Goal: Task Accomplishment & Management: Complete application form

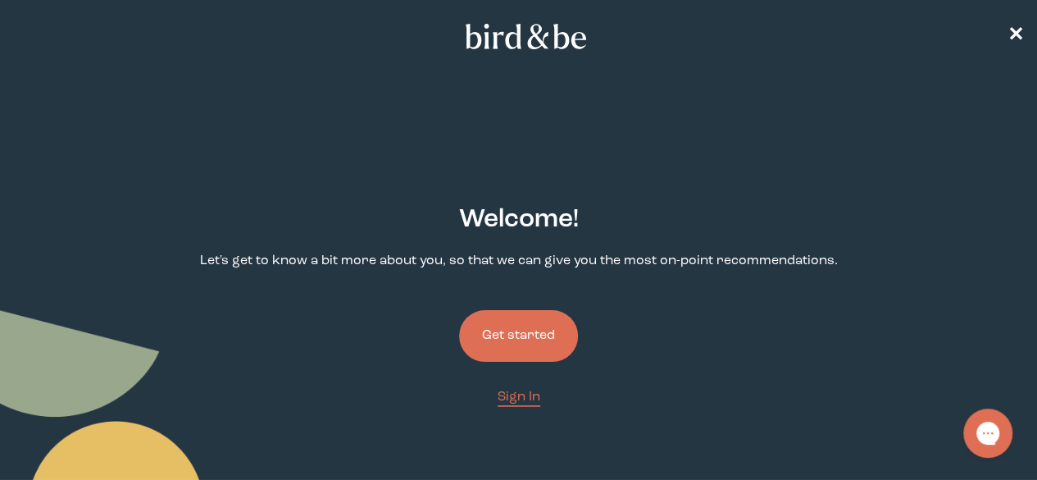
click at [497, 310] on button "Get started" at bounding box center [518, 336] width 119 height 52
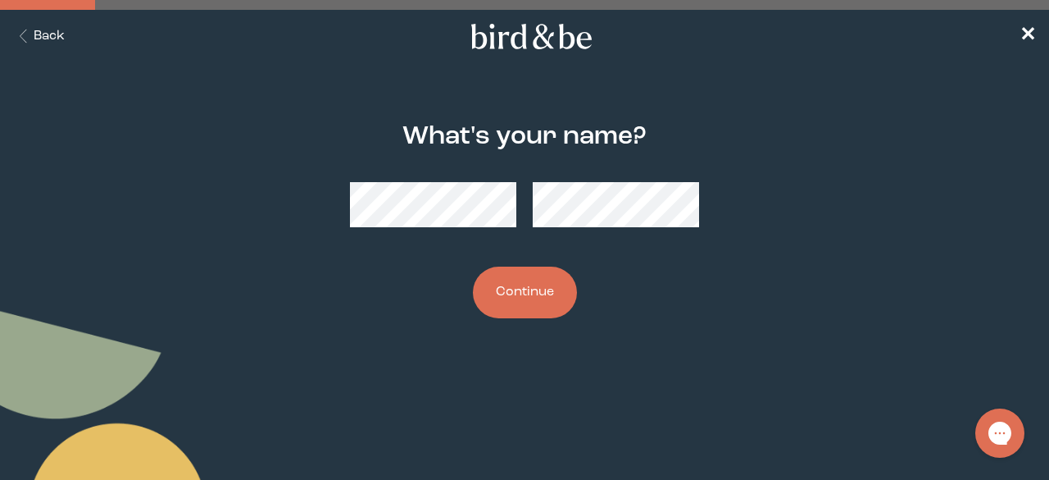
click at [507, 280] on button "Continue" at bounding box center [525, 292] width 104 height 52
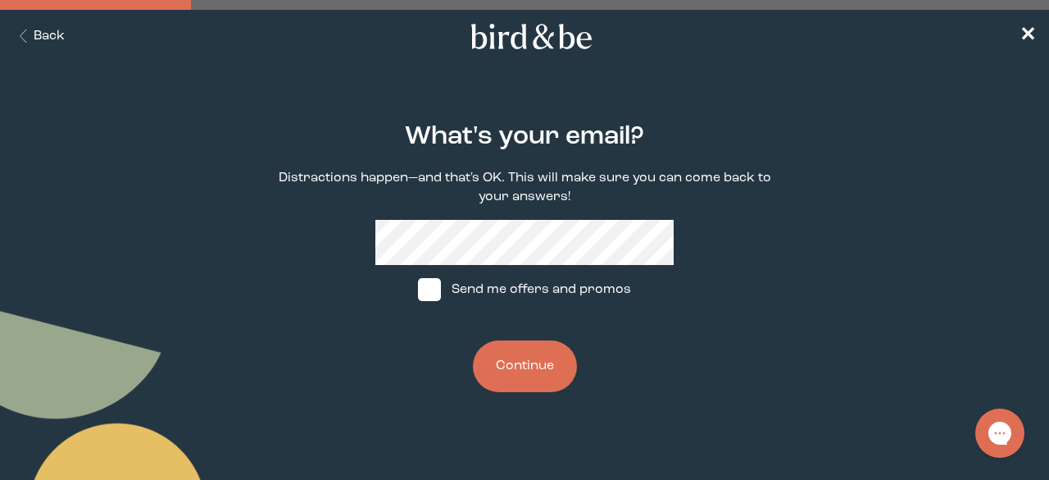
click at [518, 371] on button "Continue" at bounding box center [525, 366] width 104 height 52
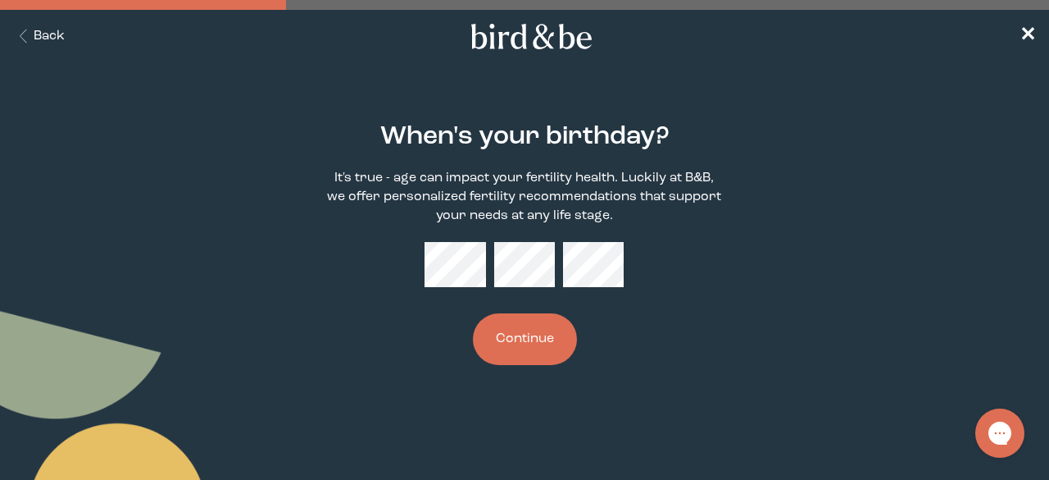
click at [538, 334] on button "Continue" at bounding box center [525, 339] width 104 height 52
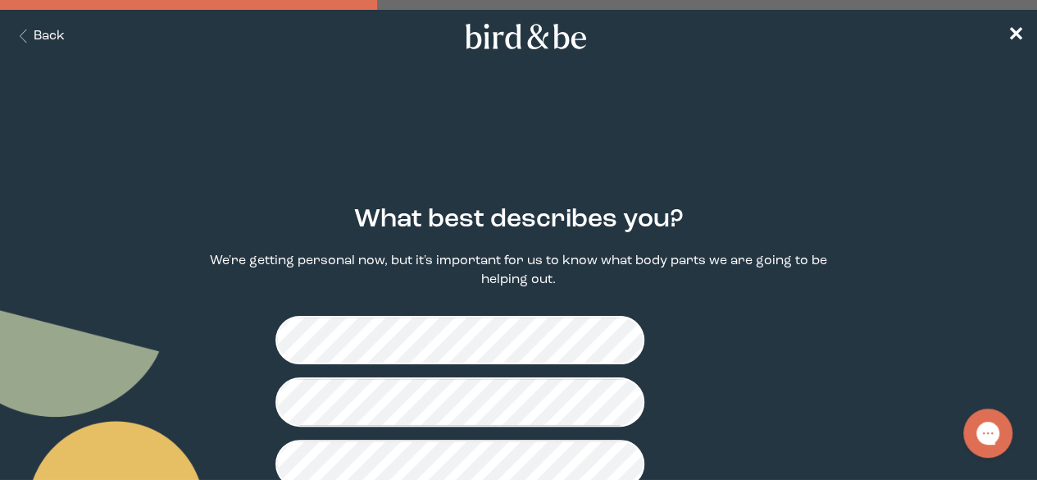
scroll to position [56, 0]
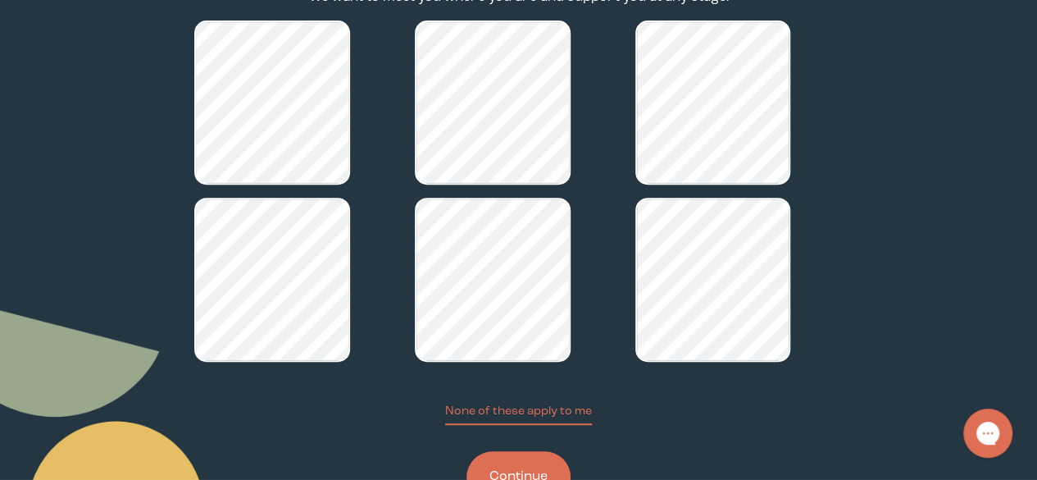
scroll to position [280, 0]
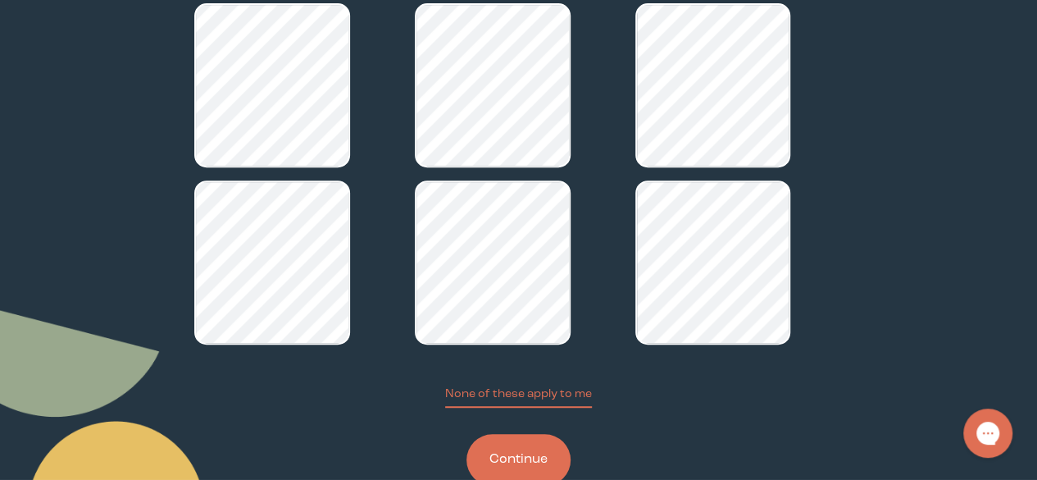
click at [521, 434] on button "Continue" at bounding box center [518, 460] width 104 height 52
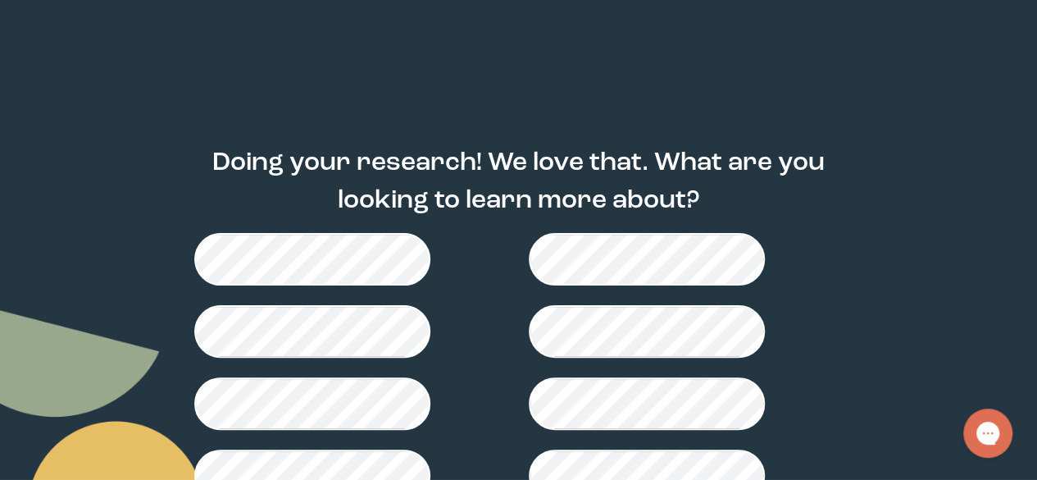
scroll to position [82, 0]
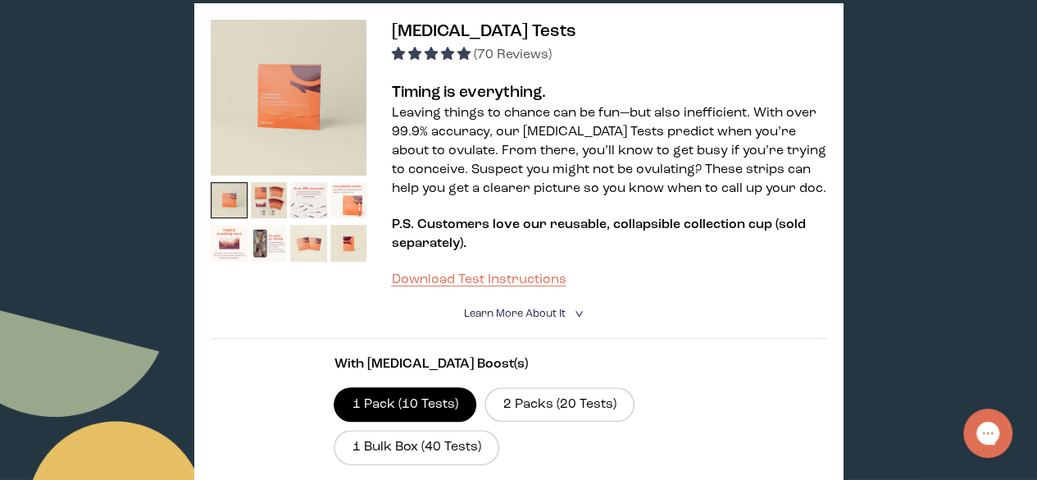
scroll to position [246, 0]
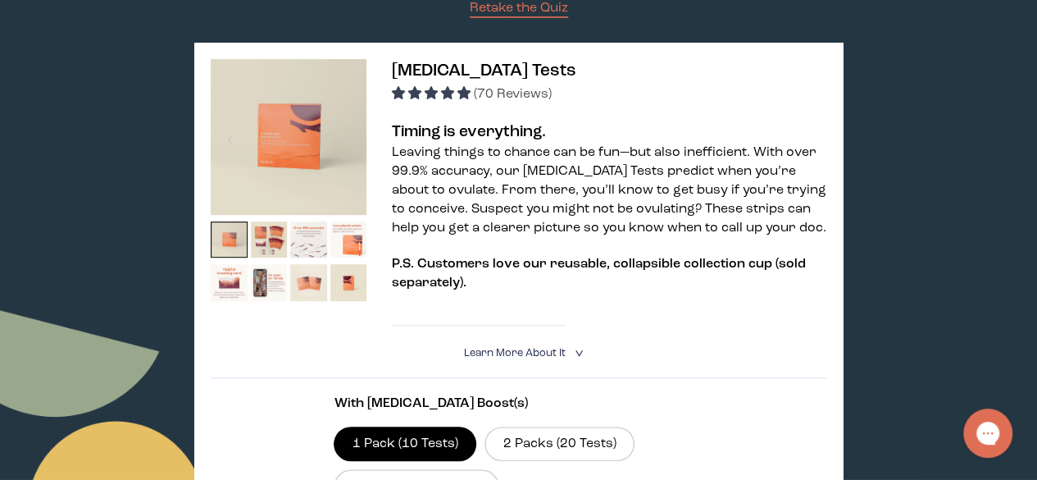
click at [546, 325] on link "Download Test Instructions" at bounding box center [478, 318] width 175 height 13
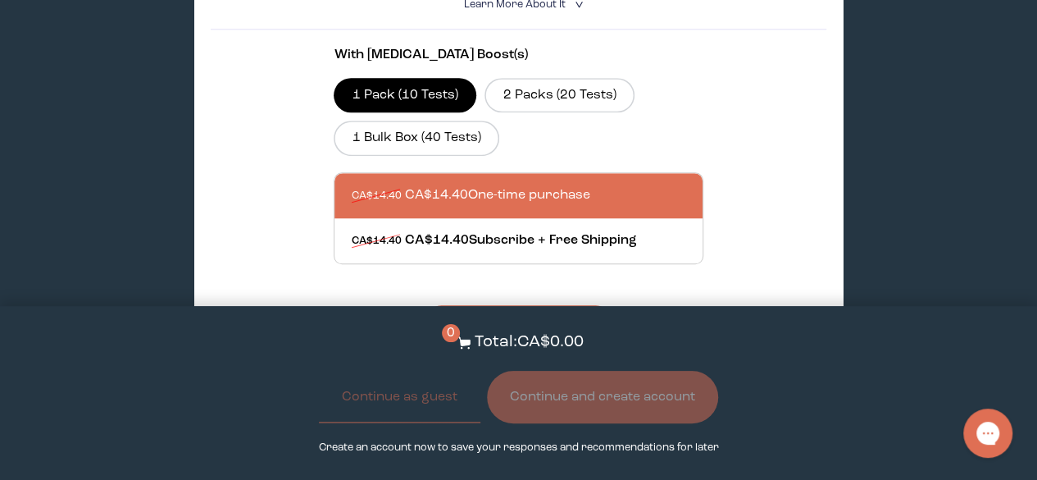
scroll to position [656, 0]
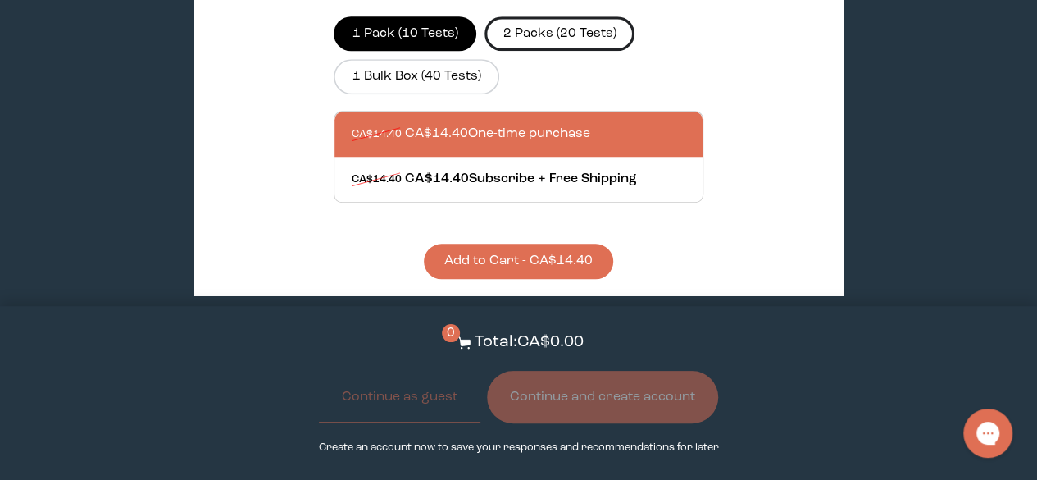
click at [560, 35] on label "2 Packs (20 Tests)" at bounding box center [560, 33] width 150 height 34
click at [0, 0] on input "2 Packs (20 Tests)" at bounding box center [0, 0] width 0 height 0
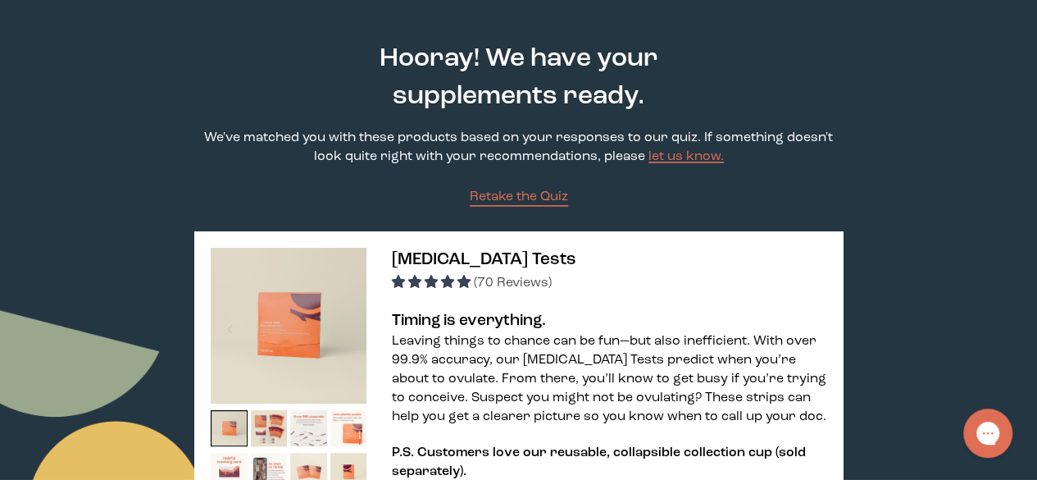
scroll to position [82, 0]
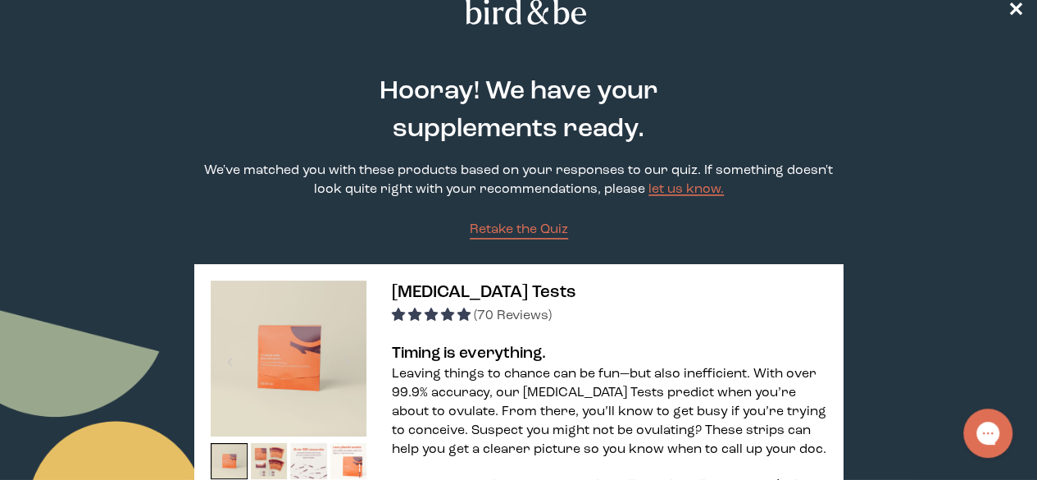
scroll to position [0, 0]
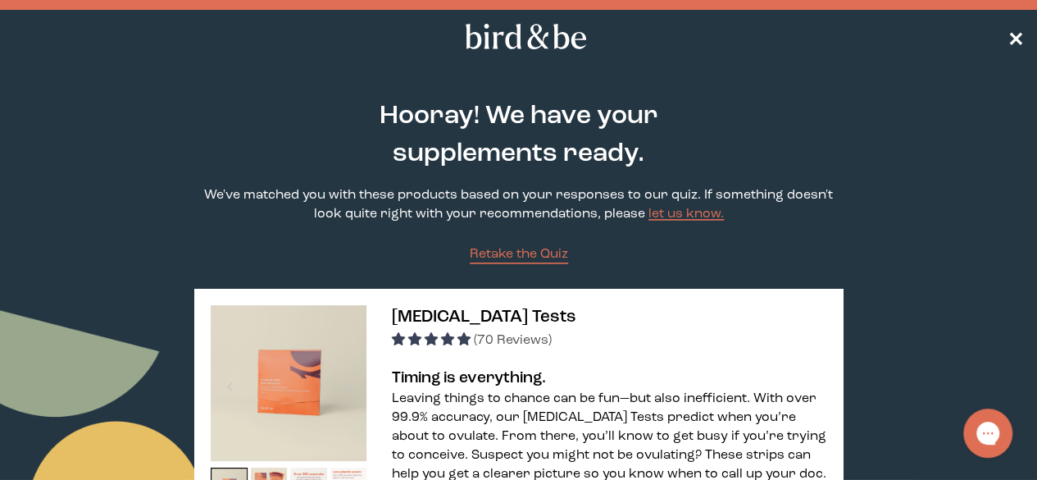
click at [1012, 33] on span "✕" at bounding box center [1016, 37] width 16 height 20
